Goal: Information Seeking & Learning: Find specific fact

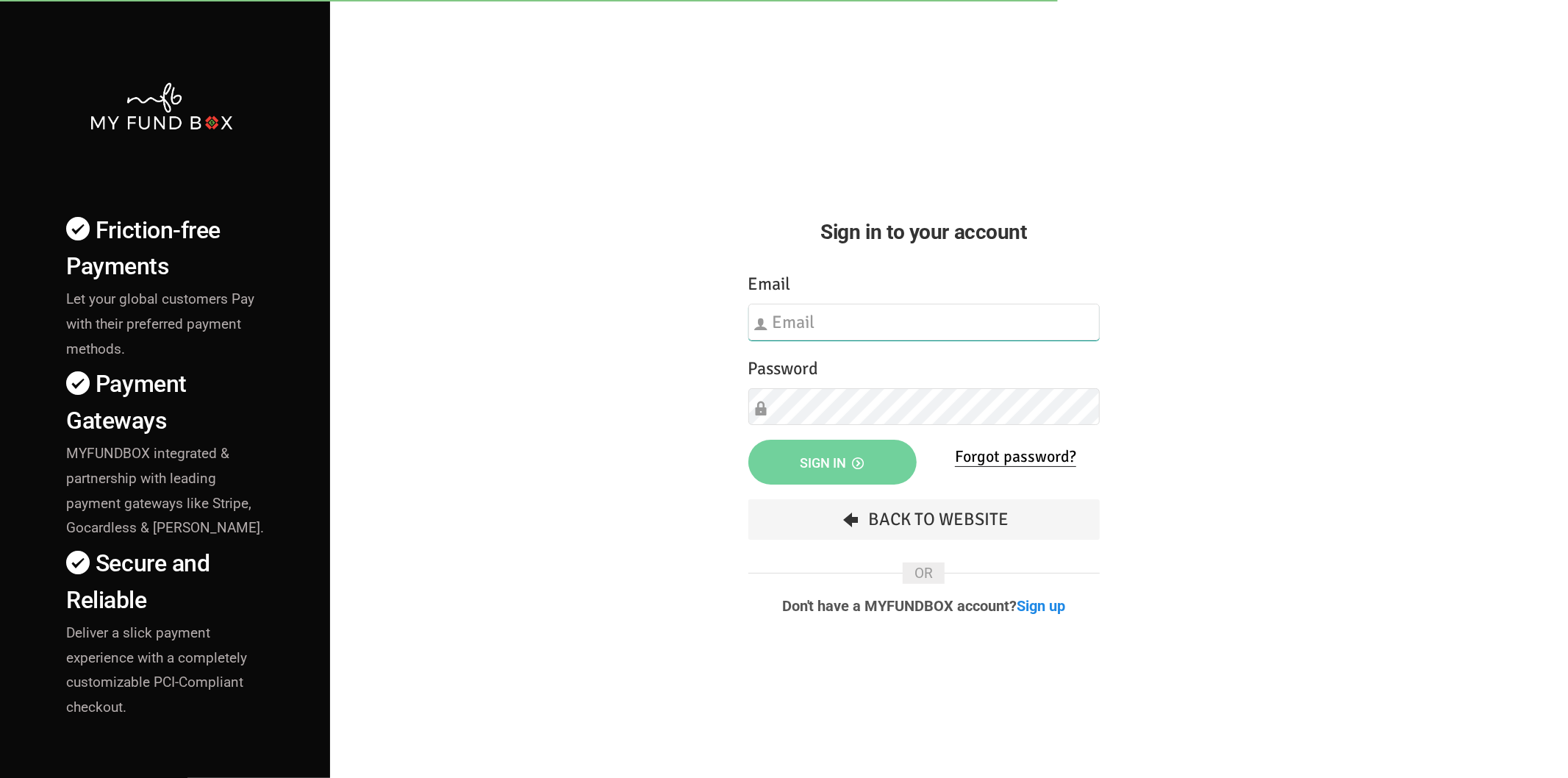
type input "[EMAIL_ADDRESS][DOMAIN_NAME]"
click at [591, 480] on div "Friction-free Payments Let your global customers Pay with their preferred payme…" at bounding box center [783, 514] width 1582 height 1029
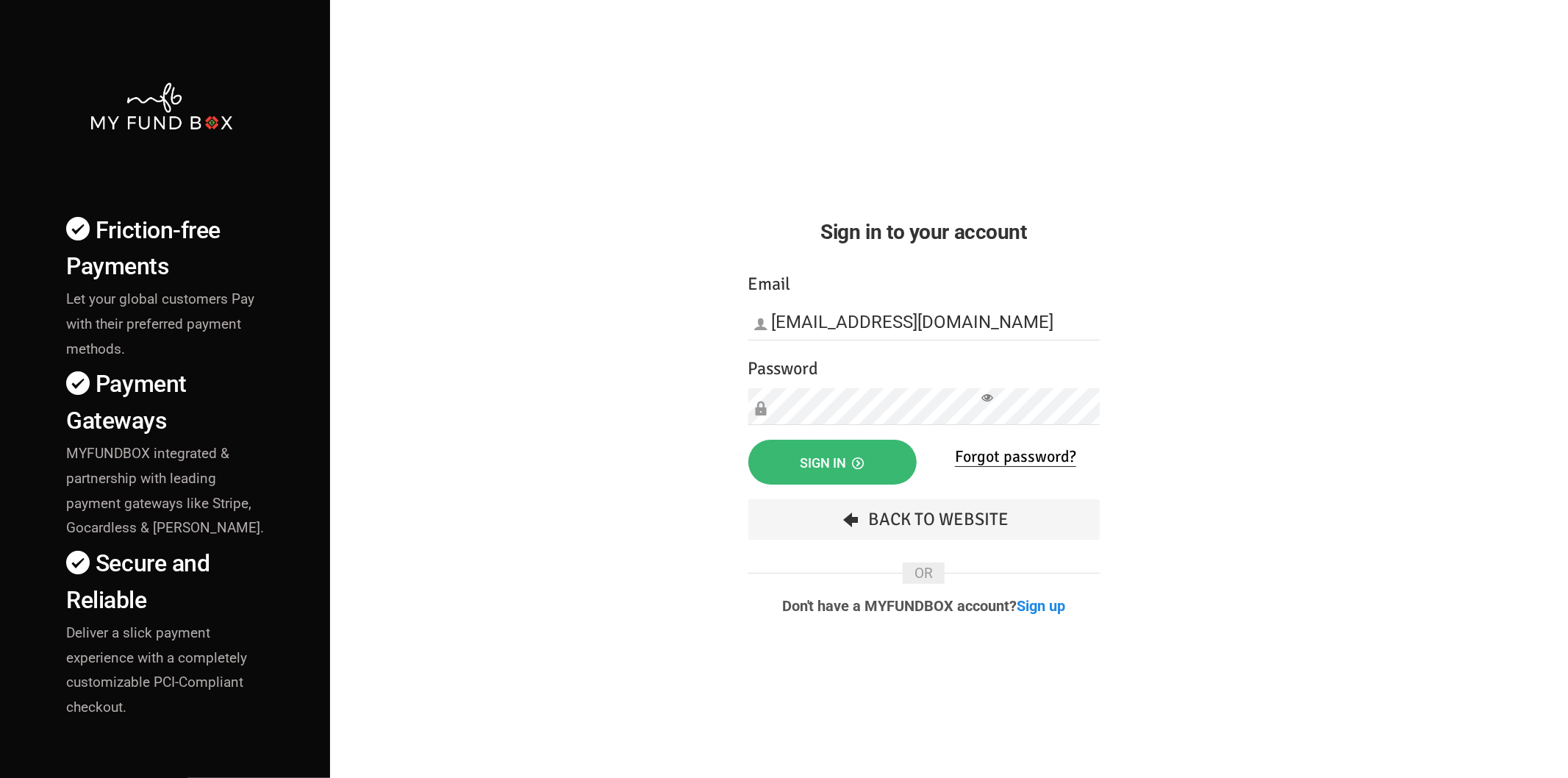
click at [794, 456] on button "Sign in" at bounding box center [832, 462] width 169 height 44
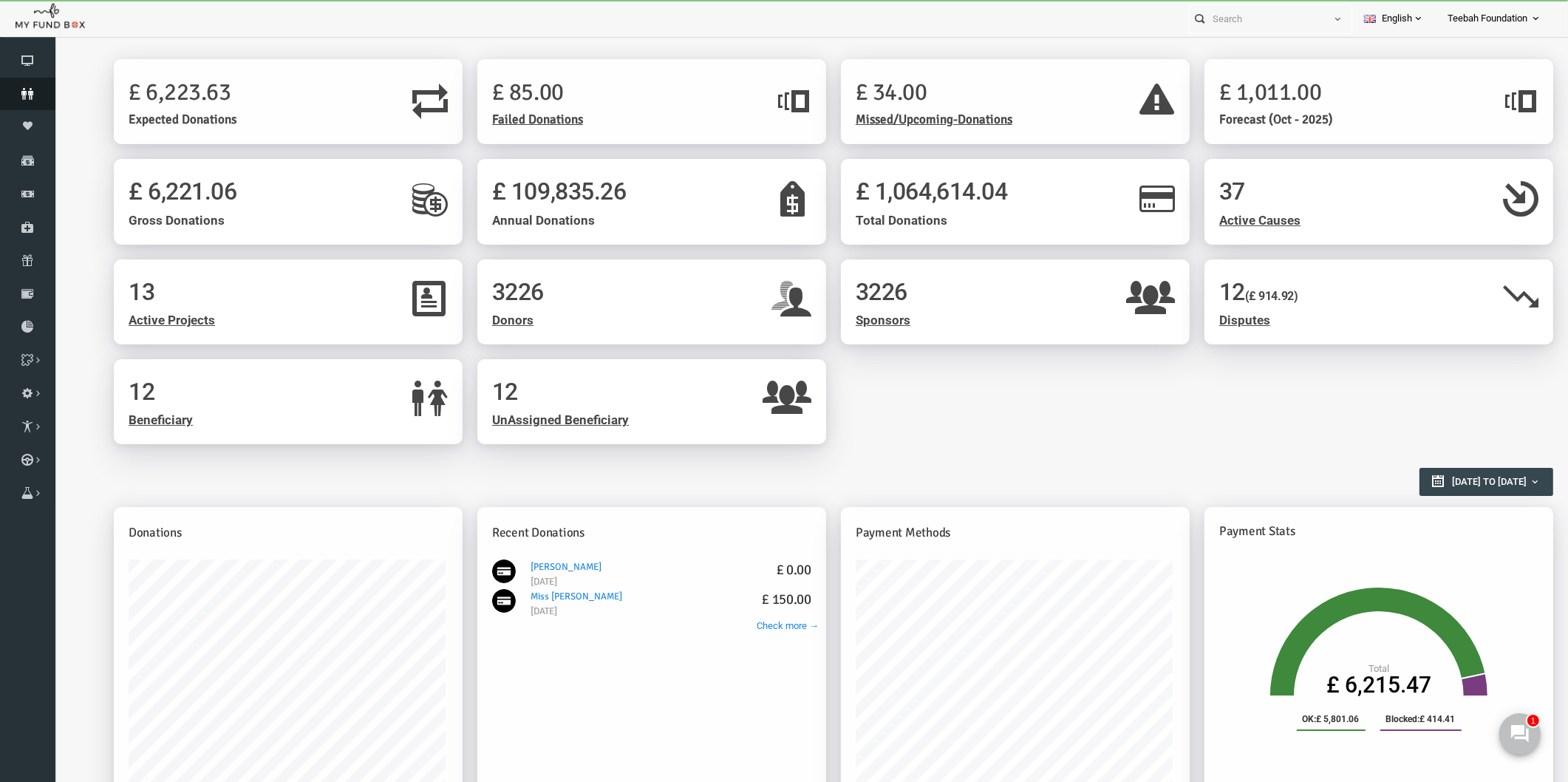
click at [24, 94] on icon at bounding box center [28, 94] width 56 height 12
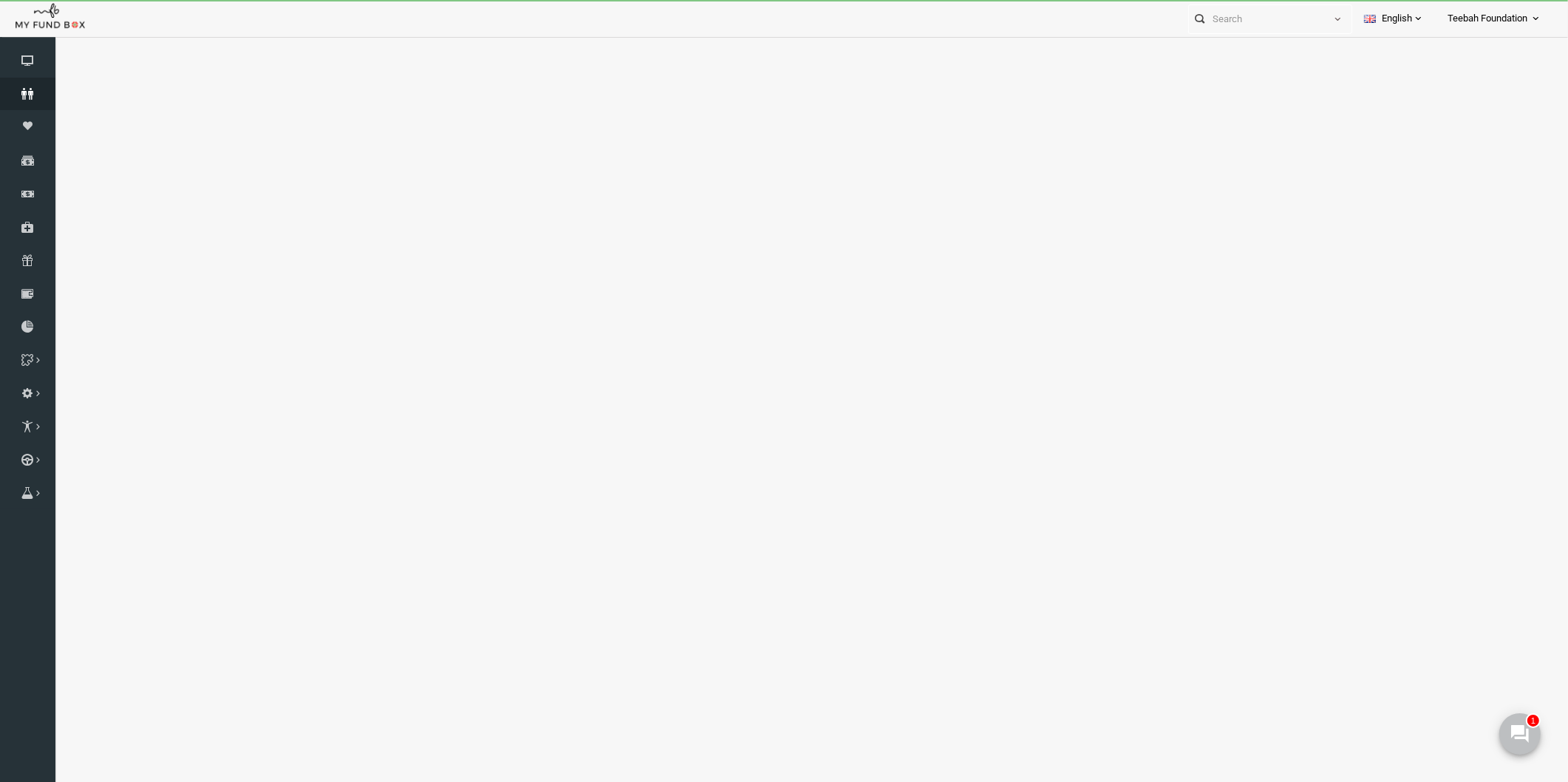
select select "100"
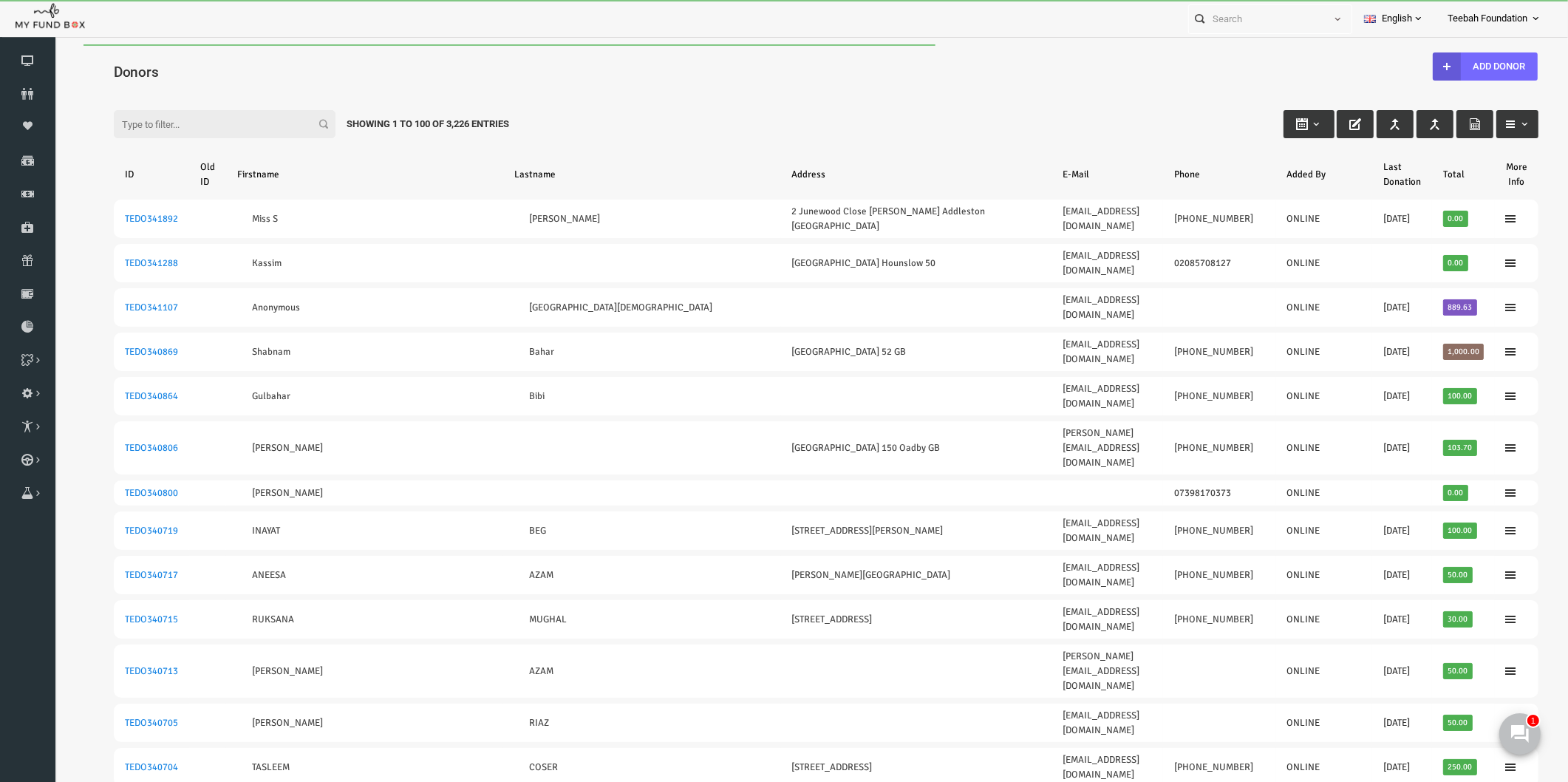
click at [181, 119] on input "Filter:" at bounding box center [194, 123] width 222 height 28
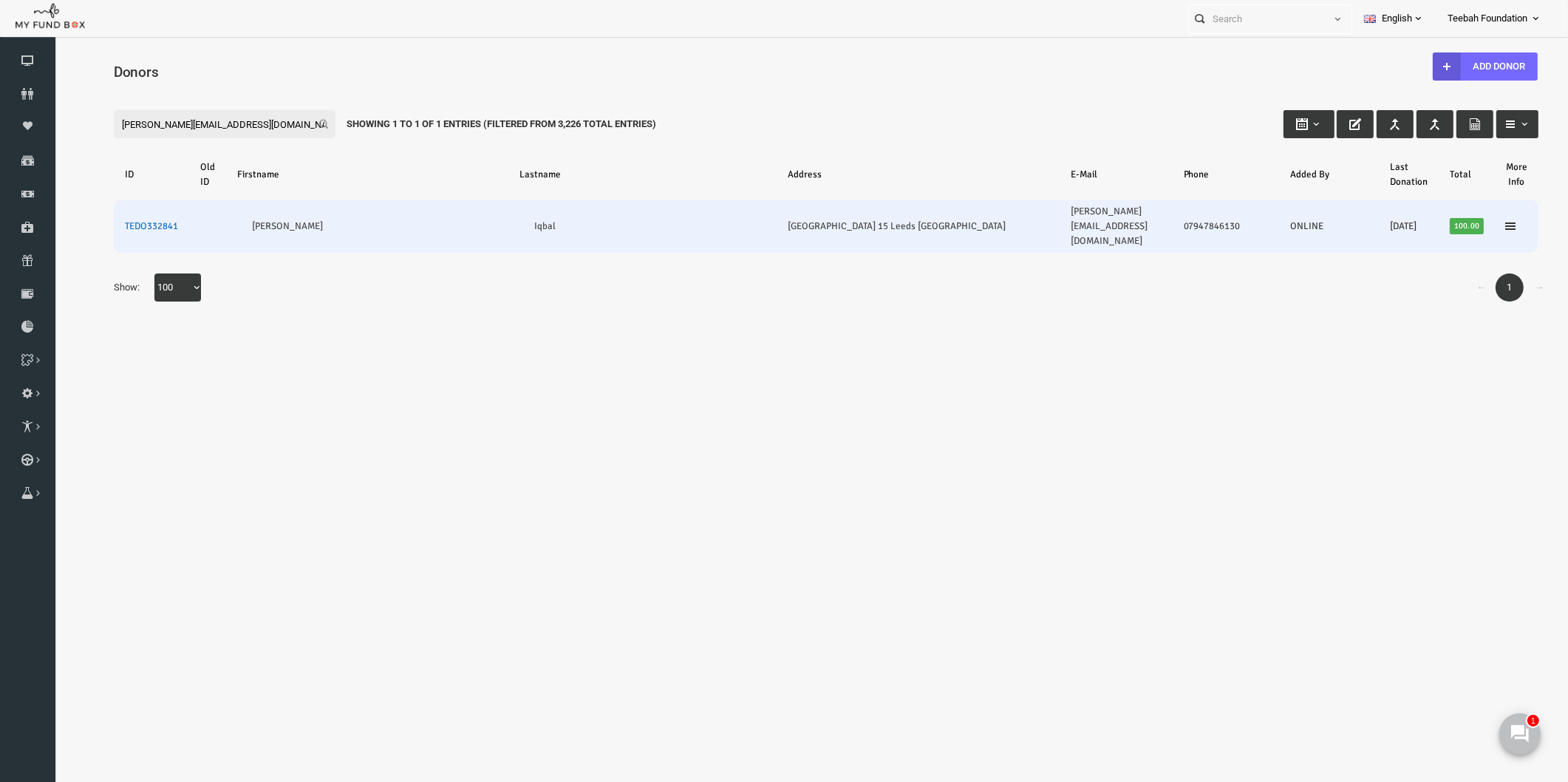
type input "jabeen.iqbal67@yahoo.co.uk"
click at [132, 220] on link "TEDO332841" at bounding box center [121, 226] width 53 height 12
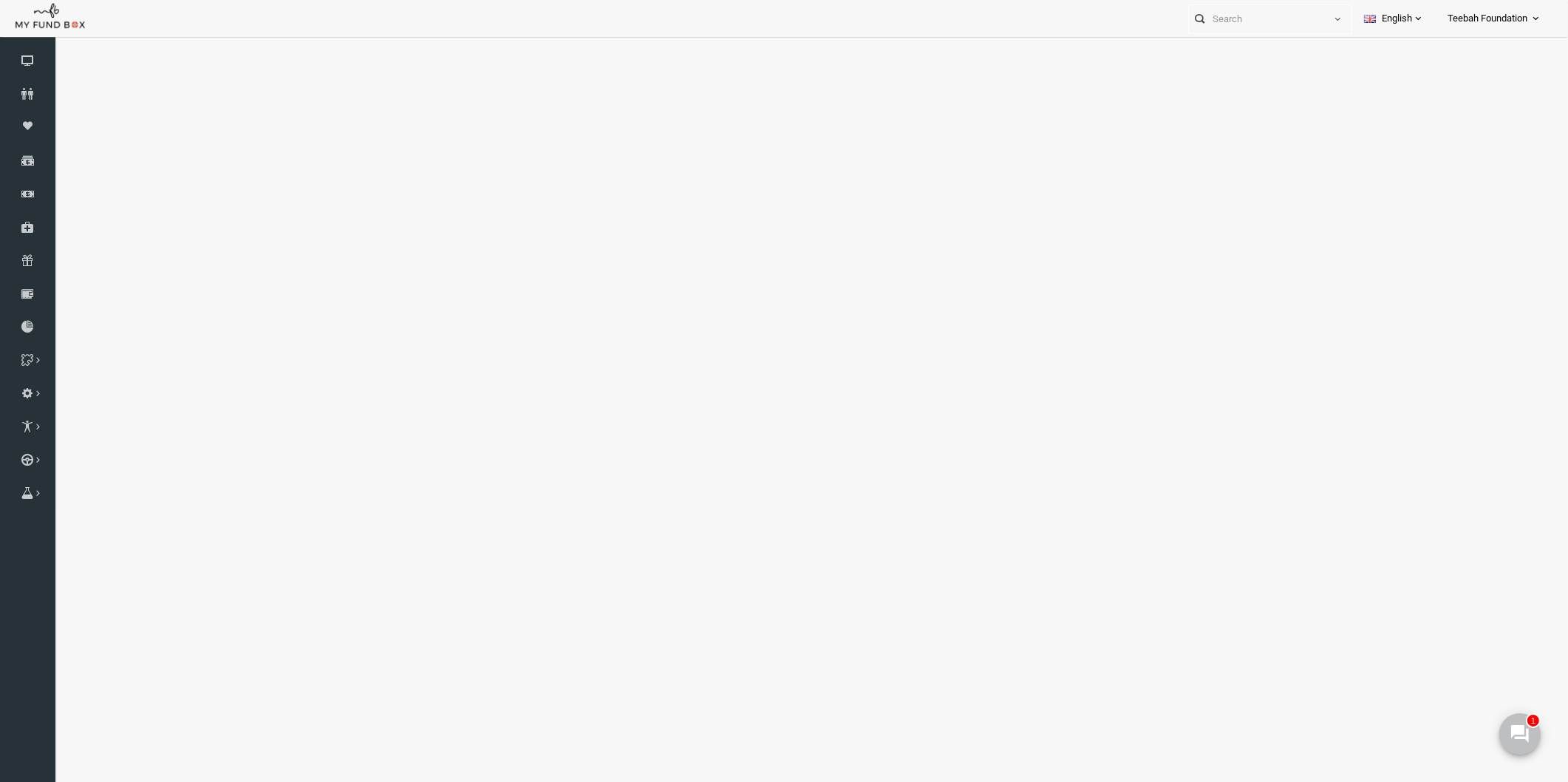
select select "100"
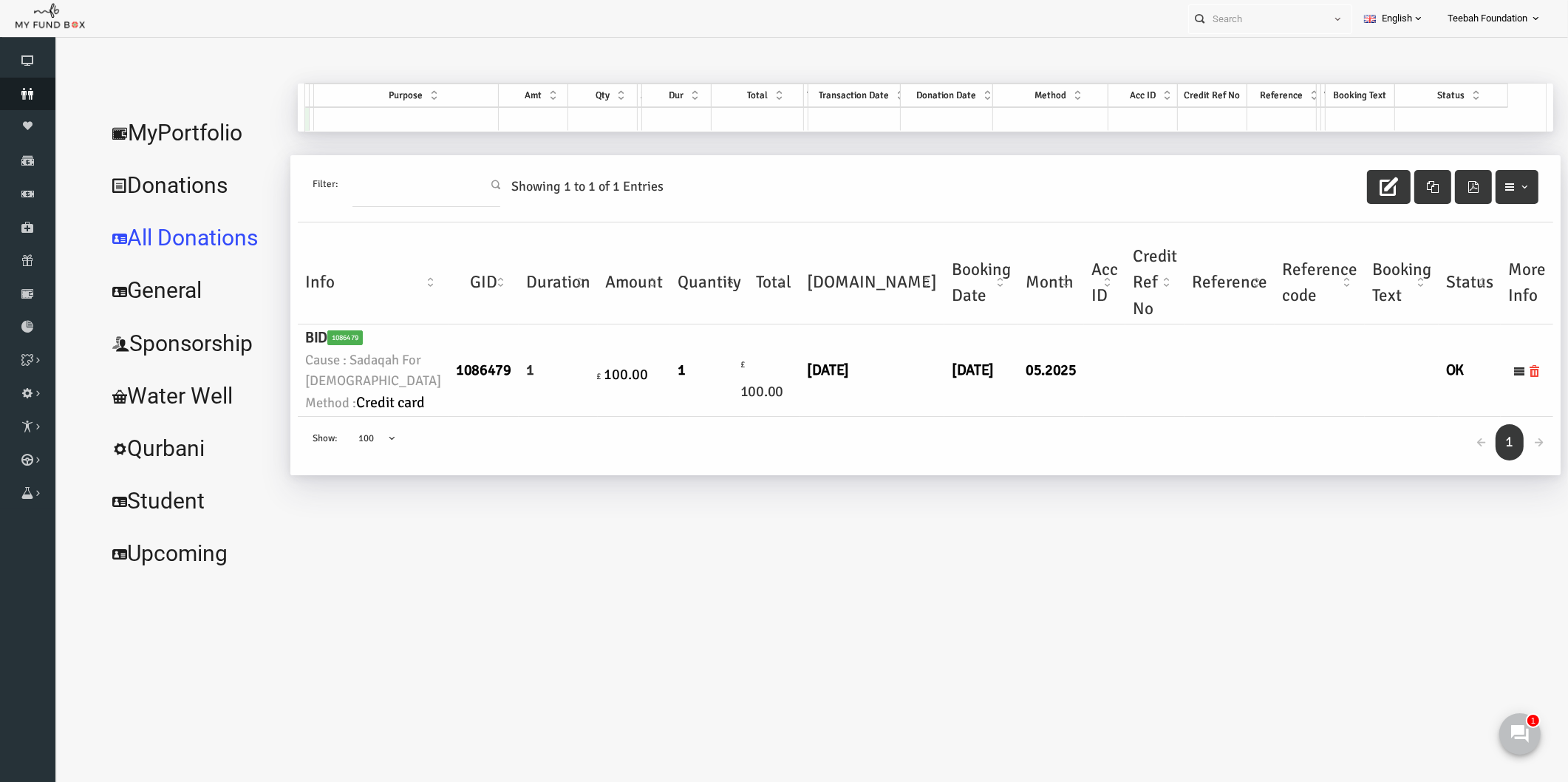
click at [23, 94] on icon at bounding box center [28, 94] width 56 height 12
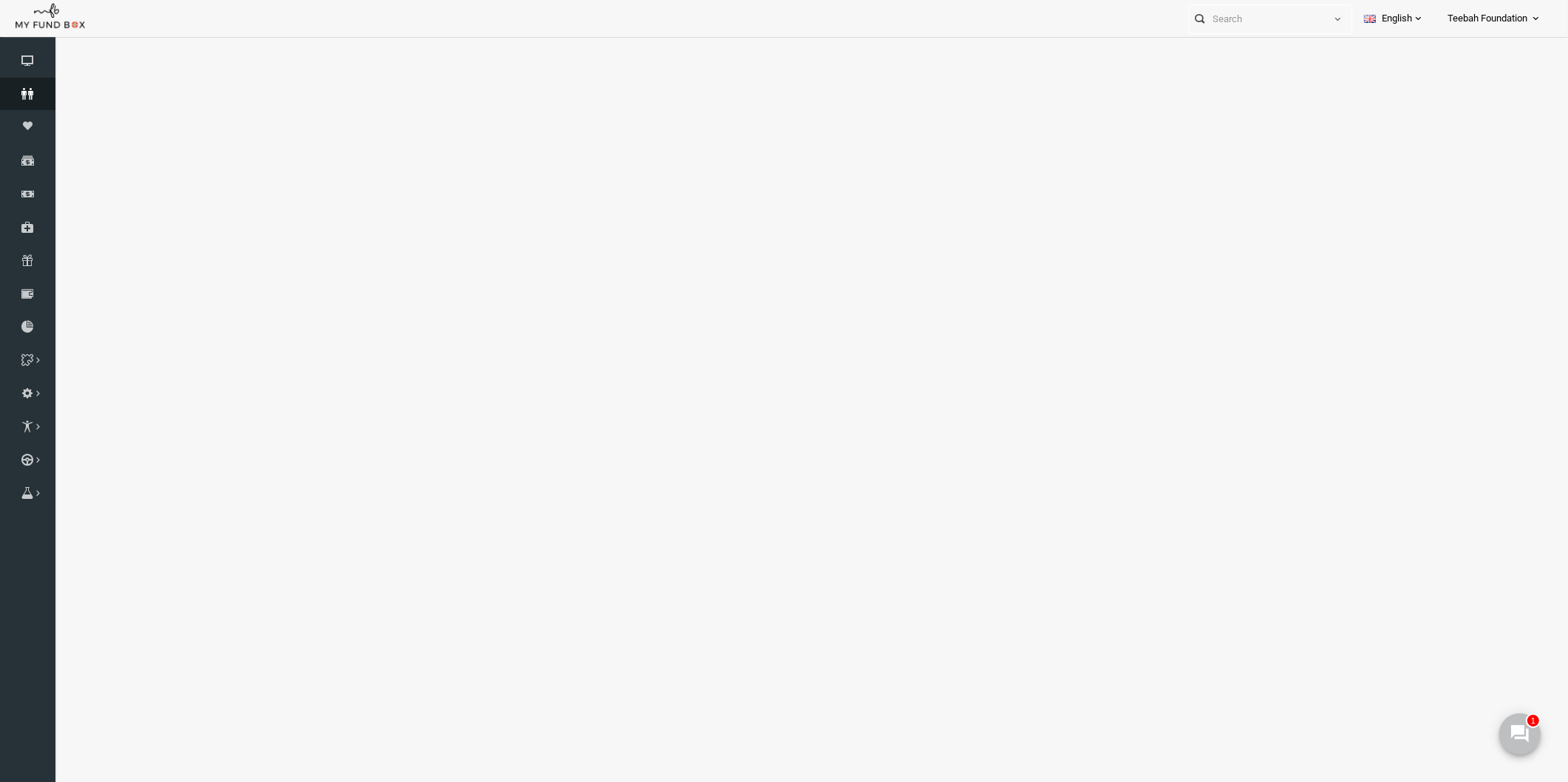
select select "100"
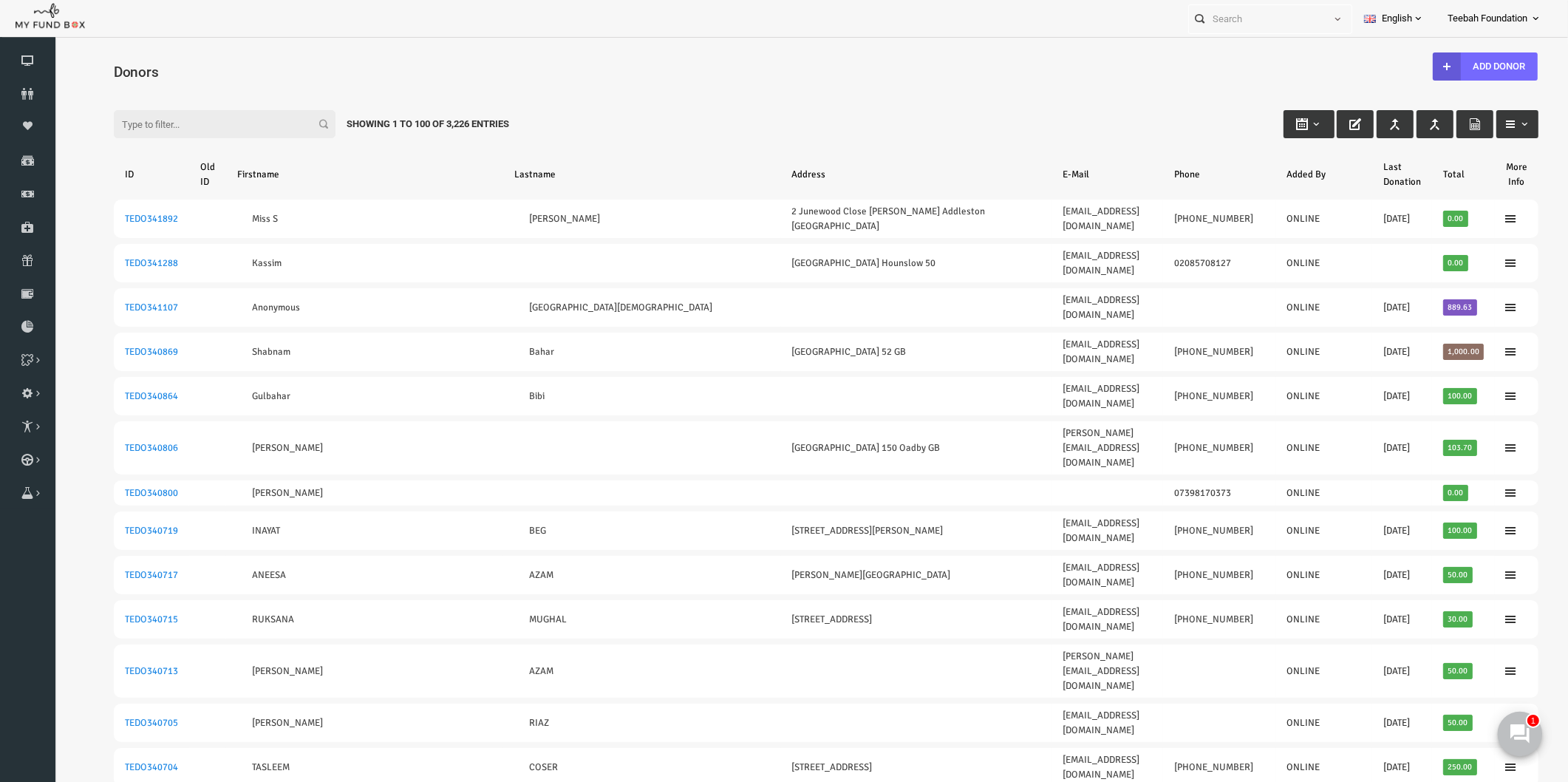
click at [1516, 728] on use at bounding box center [1519, 732] width 19 height 19
